Goal: Information Seeking & Learning: Learn about a topic

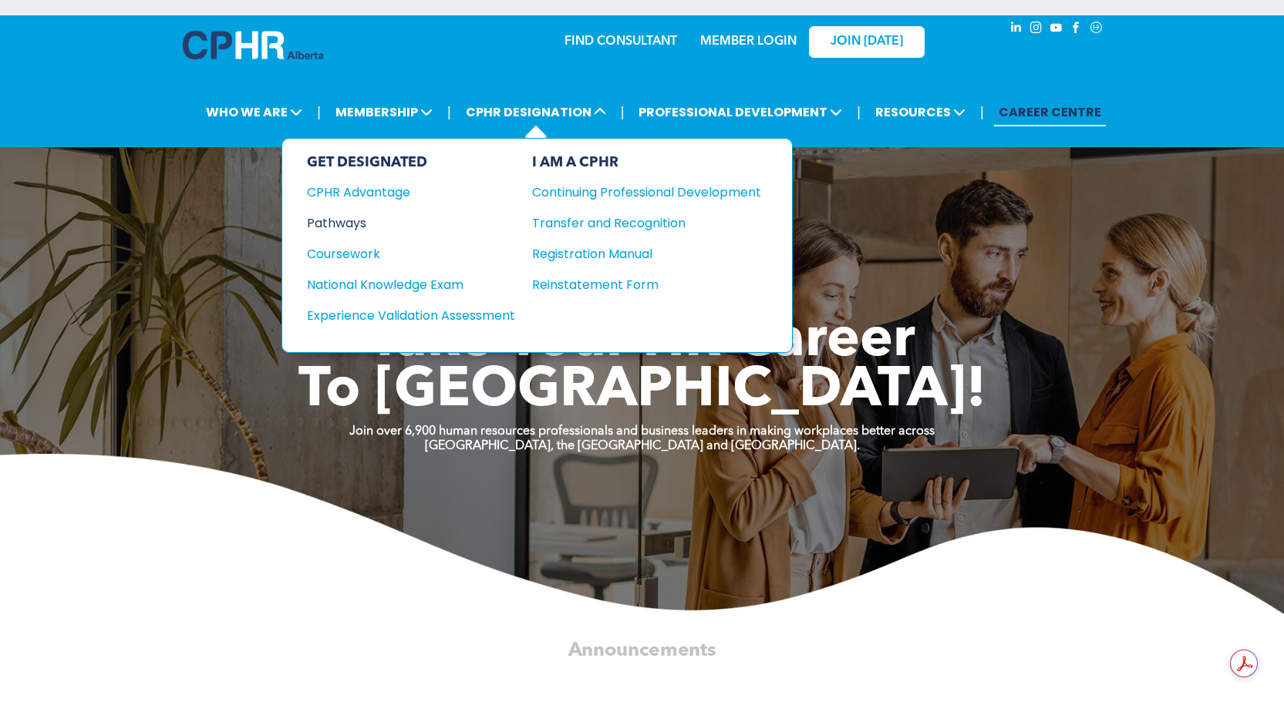
click at [333, 218] on div "Pathways" at bounding box center [400, 223] width 187 height 19
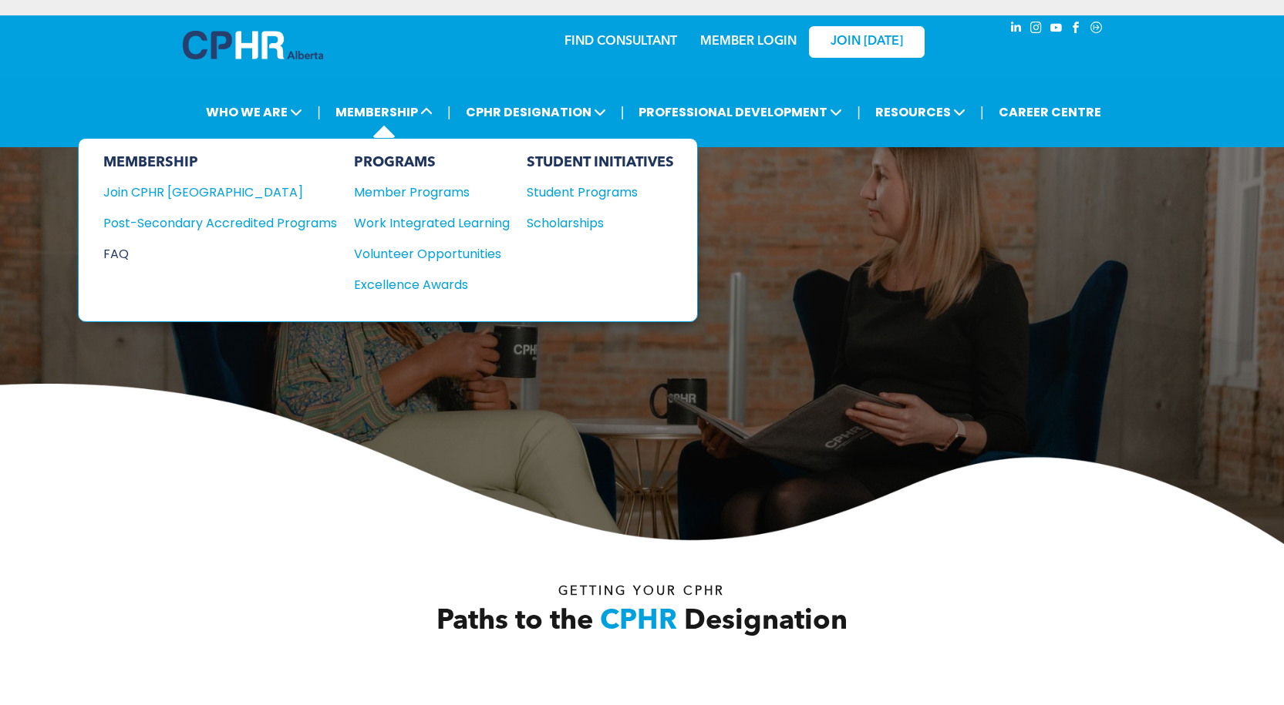
click at [113, 253] on div "FAQ" at bounding box center [208, 253] width 210 height 19
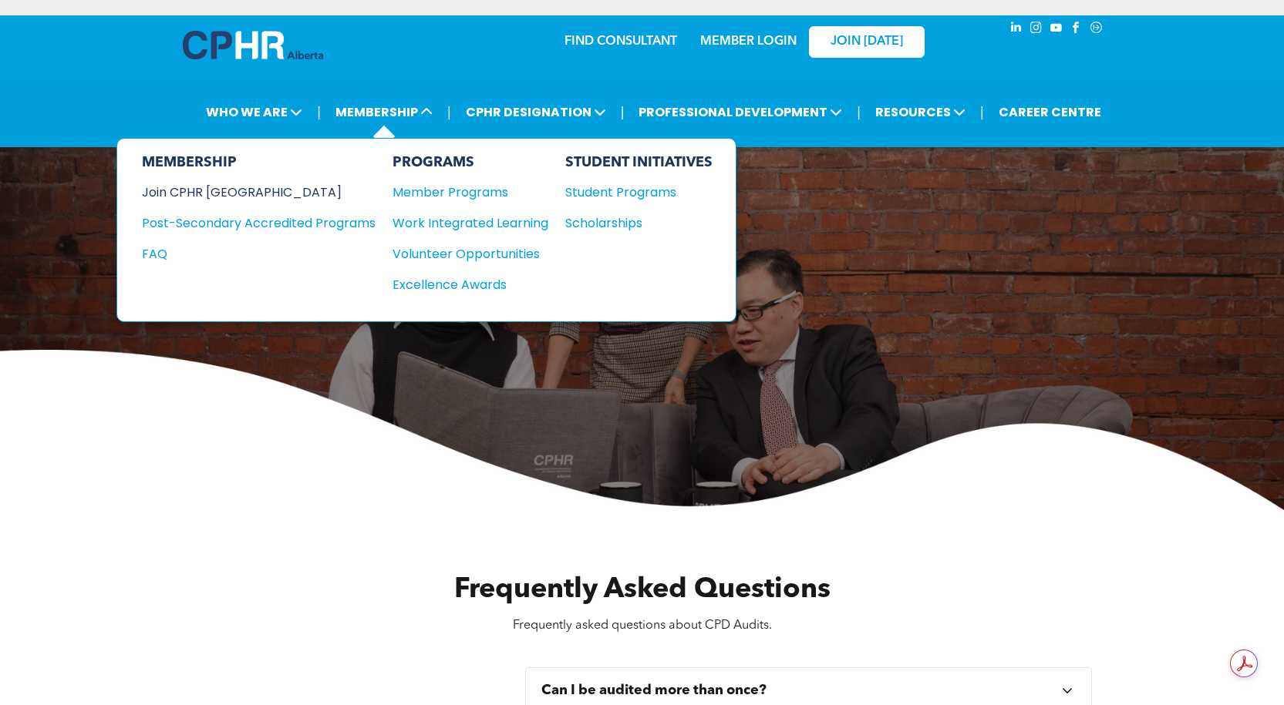
click at [203, 191] on div "Join CPHR [GEOGRAPHIC_DATA]" at bounding box center [247, 192] width 210 height 19
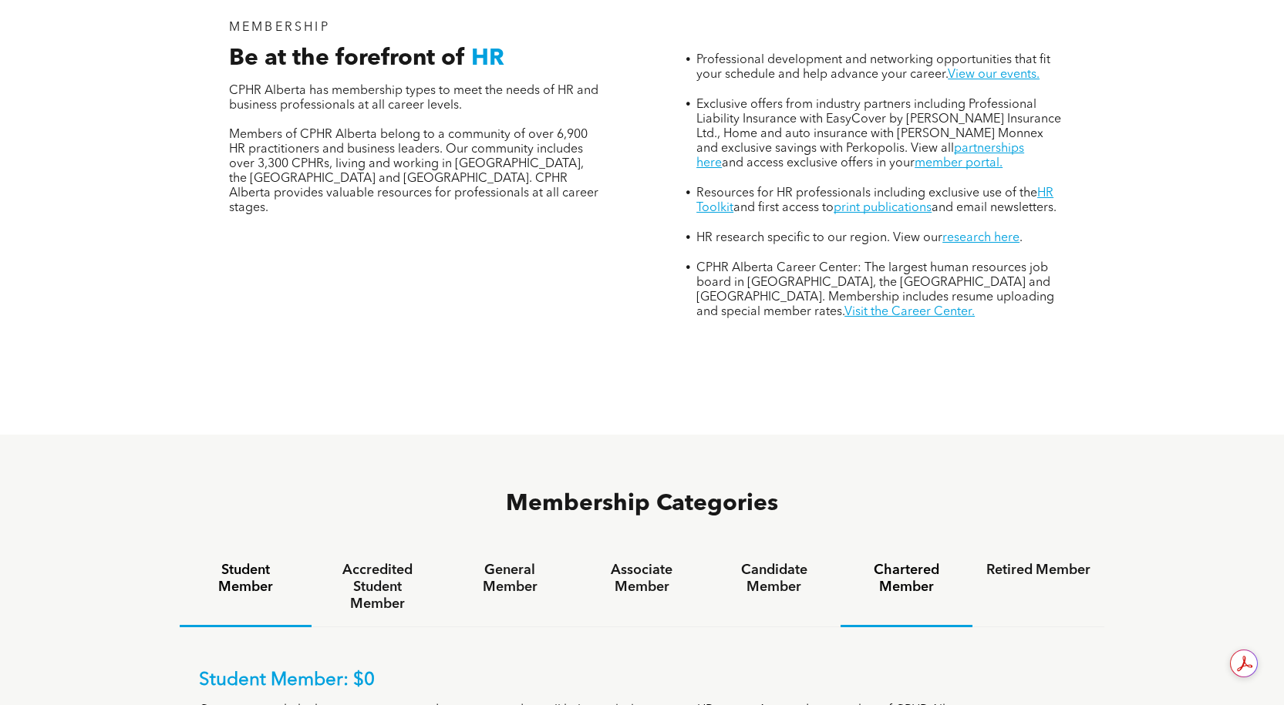
scroll to position [771, 0]
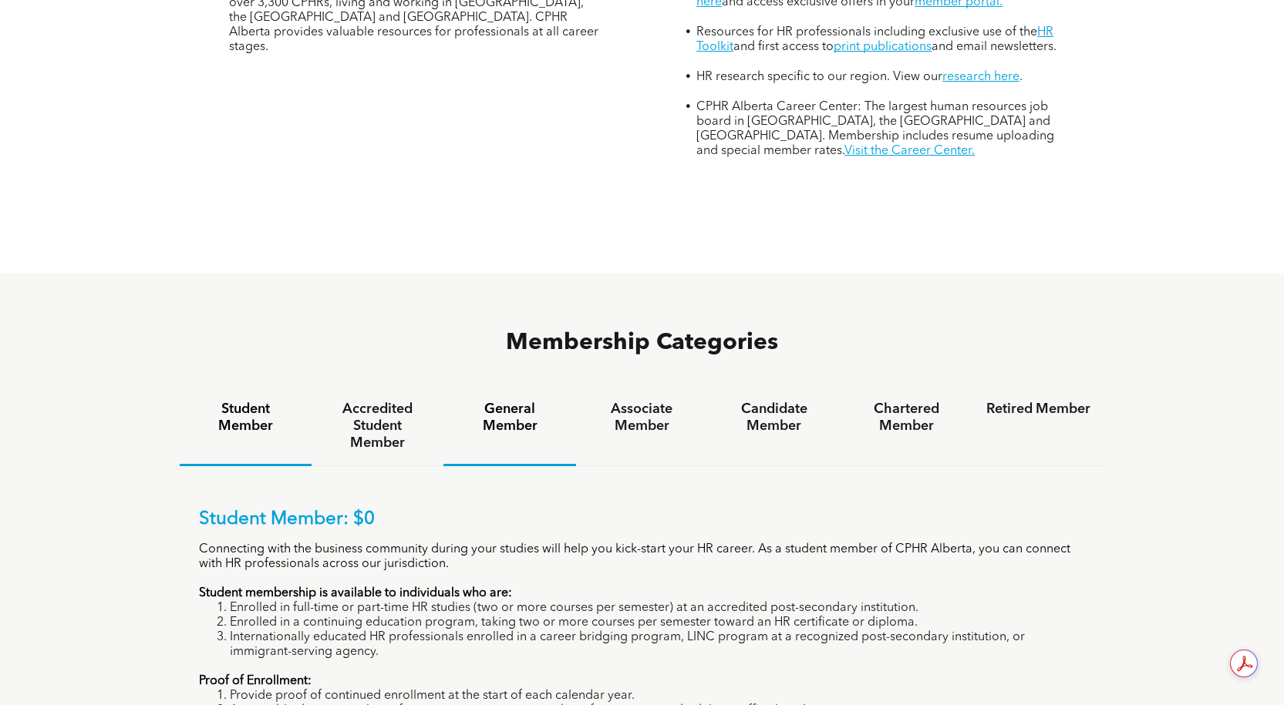
click at [498, 401] on h4 "General Member" at bounding box center [509, 418] width 104 height 34
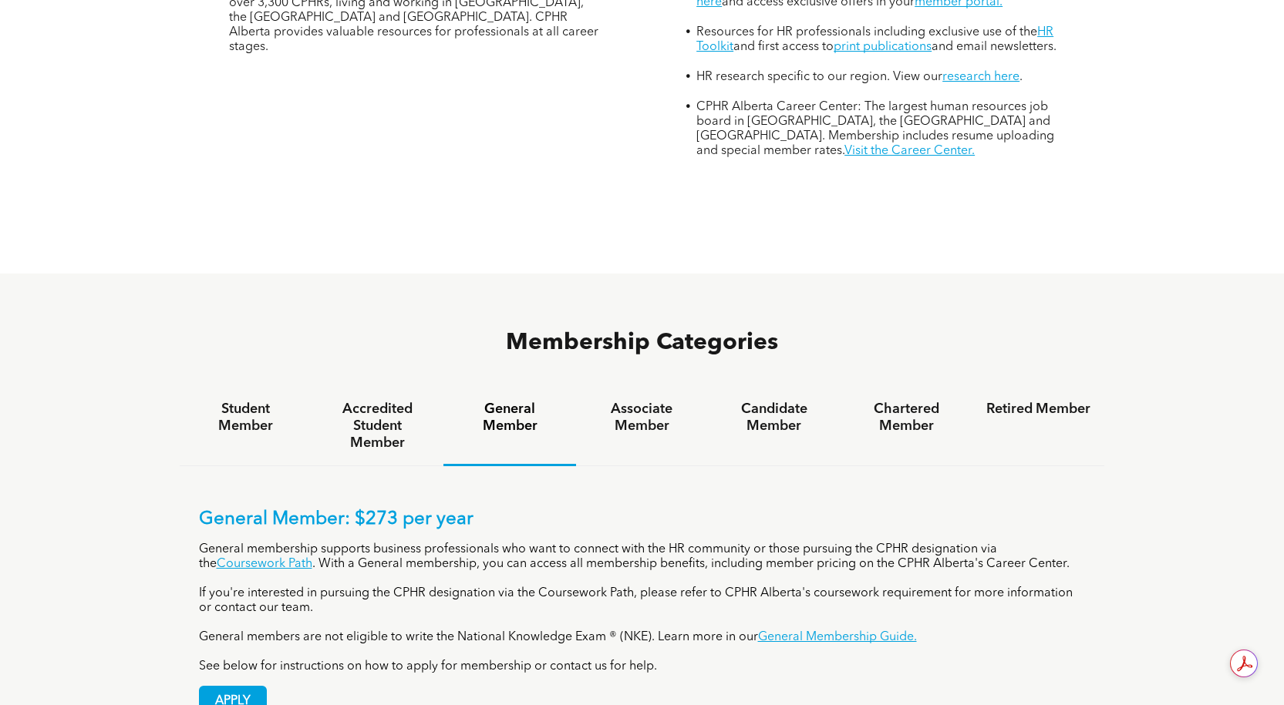
scroll to position [925, 0]
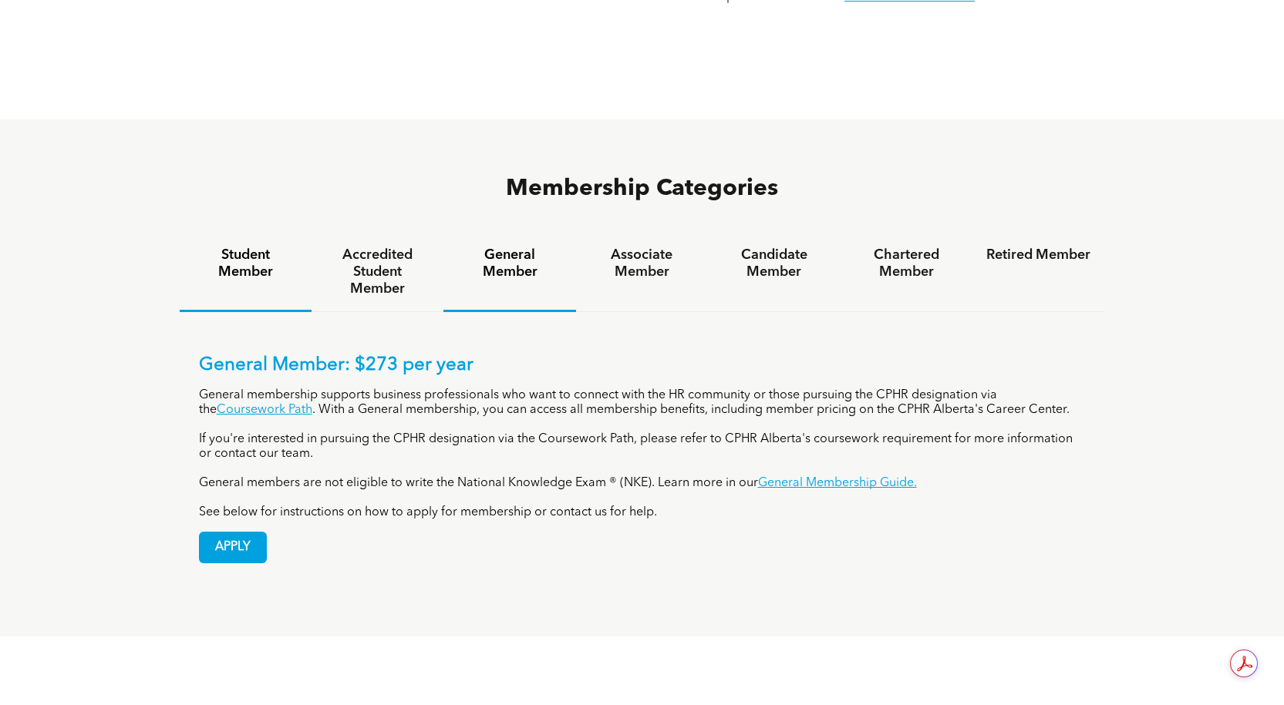
click at [251, 247] on h4 "Student Member" at bounding box center [246, 264] width 104 height 34
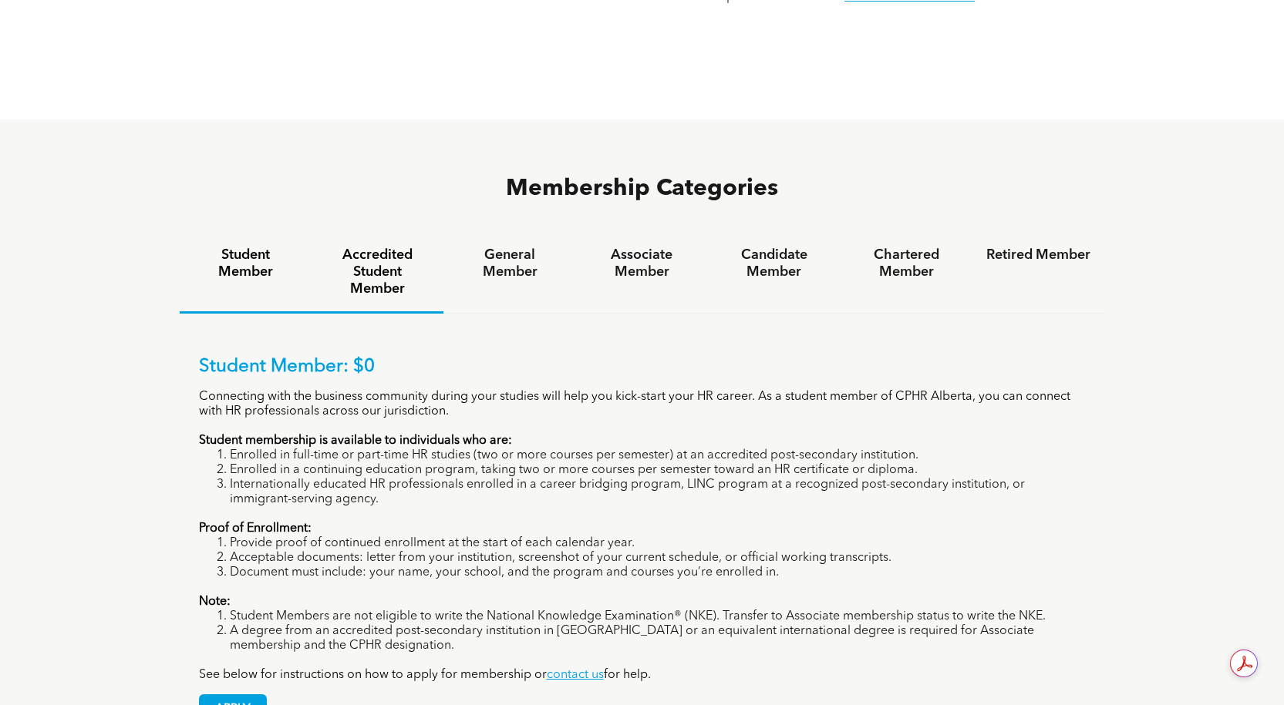
click at [378, 247] on h4 "Accredited Student Member" at bounding box center [377, 272] width 104 height 51
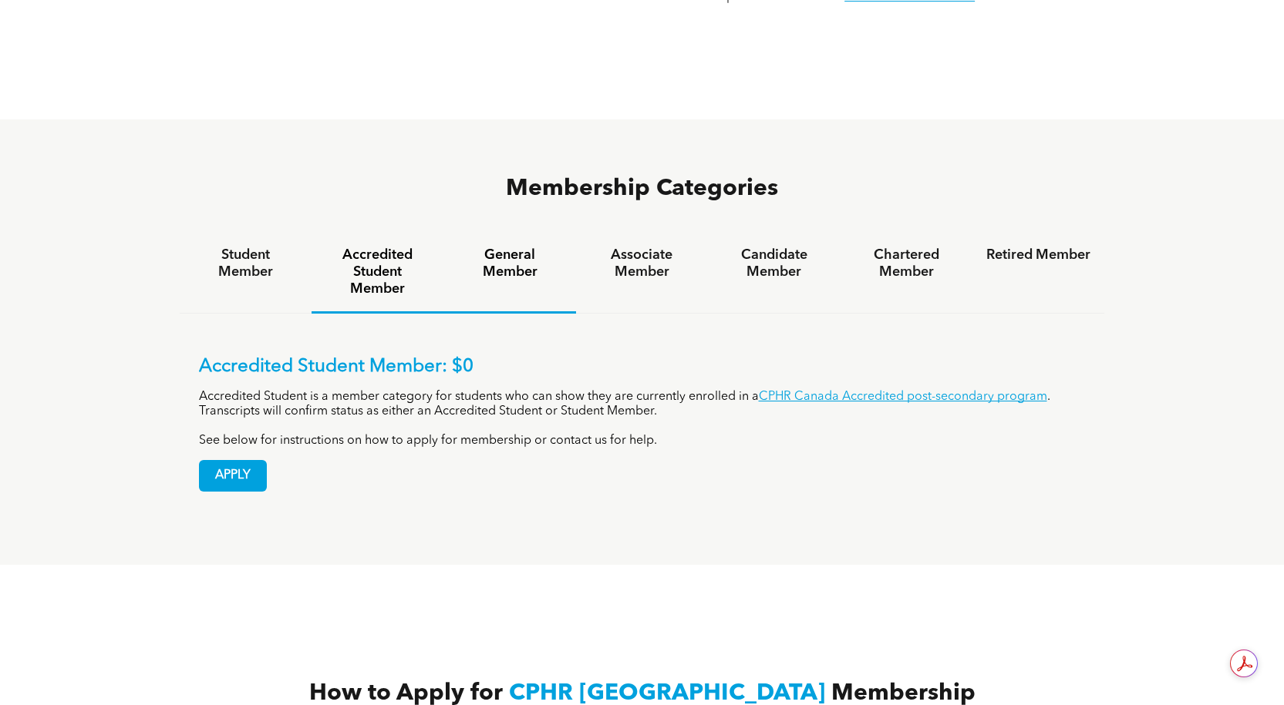
click at [508, 247] on h4 "General Member" at bounding box center [509, 264] width 104 height 34
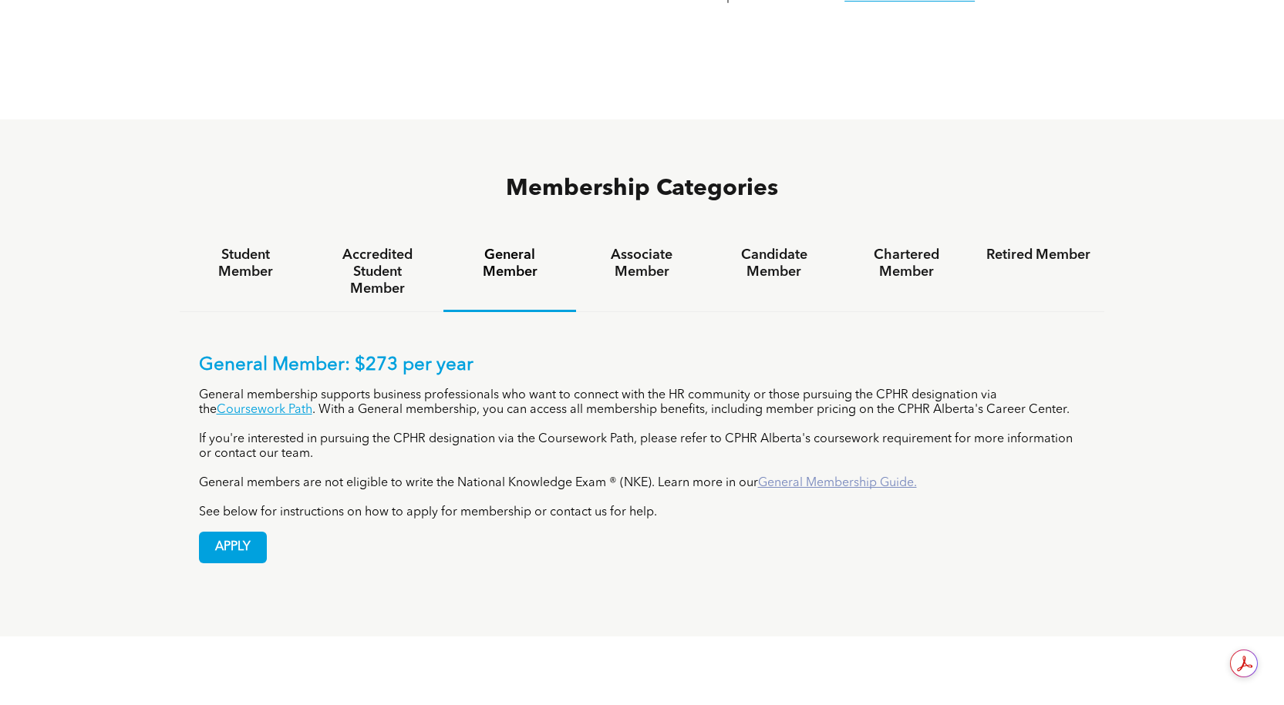
click at [857, 477] on link "General Membership Guide." at bounding box center [837, 483] width 159 height 12
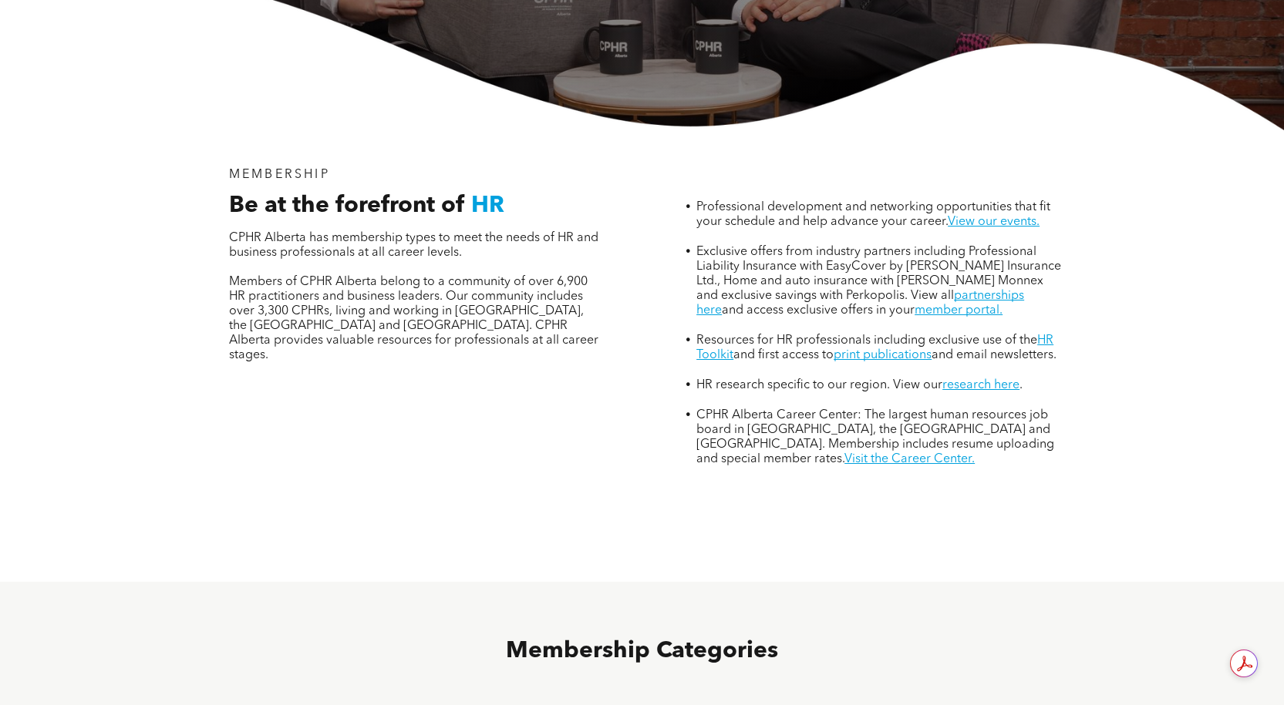
scroll to position [0, 0]
